Goal: Communication & Community: Answer question/provide support

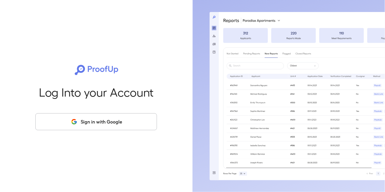
click at [115, 130] on button "Sign in with Google" at bounding box center [95, 121] width 121 height 17
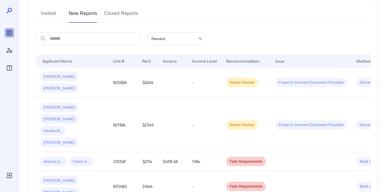
scroll to position [74, 0]
click at [49, 11] on button "Invited" at bounding box center [48, 15] width 26 height 14
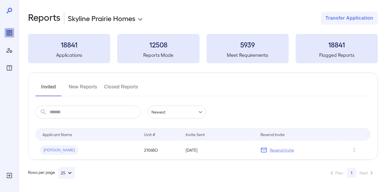
scroll to position [28, 0]
click at [280, 147] on p "Resend Invite" at bounding box center [281, 150] width 24 height 6
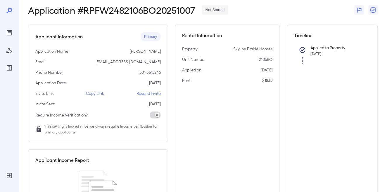
click at [98, 96] on p "Copy Link" at bounding box center [95, 93] width 18 height 6
click at [9, 37] on div "Reports" at bounding box center [9, 32] width 9 height 9
